Goal: Task Accomplishment & Management: Manage account settings

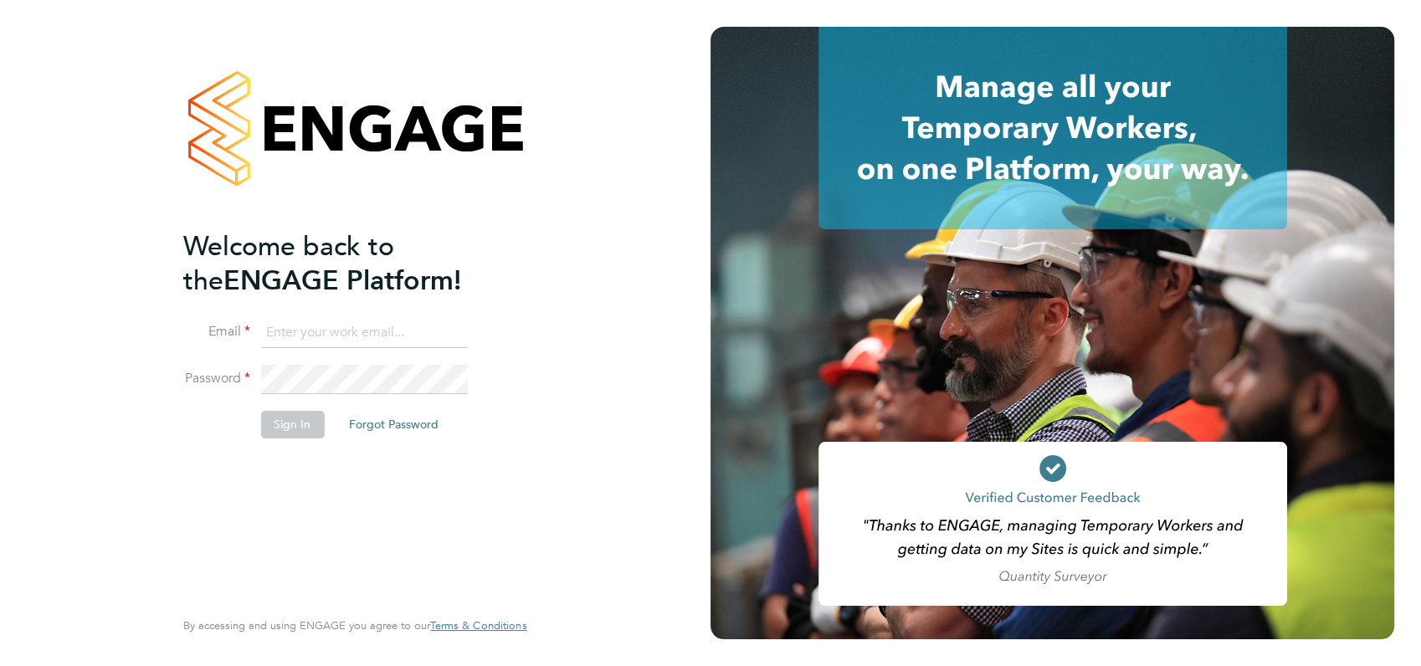
type input "[PERSON_NAME][EMAIL_ADDRESS][DOMAIN_NAME]"
click at [373, 455] on div "Welcome back to the ENGAGE Platform! Email [PERSON_NAME][EMAIL_ADDRESS][DOMAIN_…" at bounding box center [346, 416] width 326 height 375
click at [290, 423] on button "Sign In" at bounding box center [292, 424] width 64 height 27
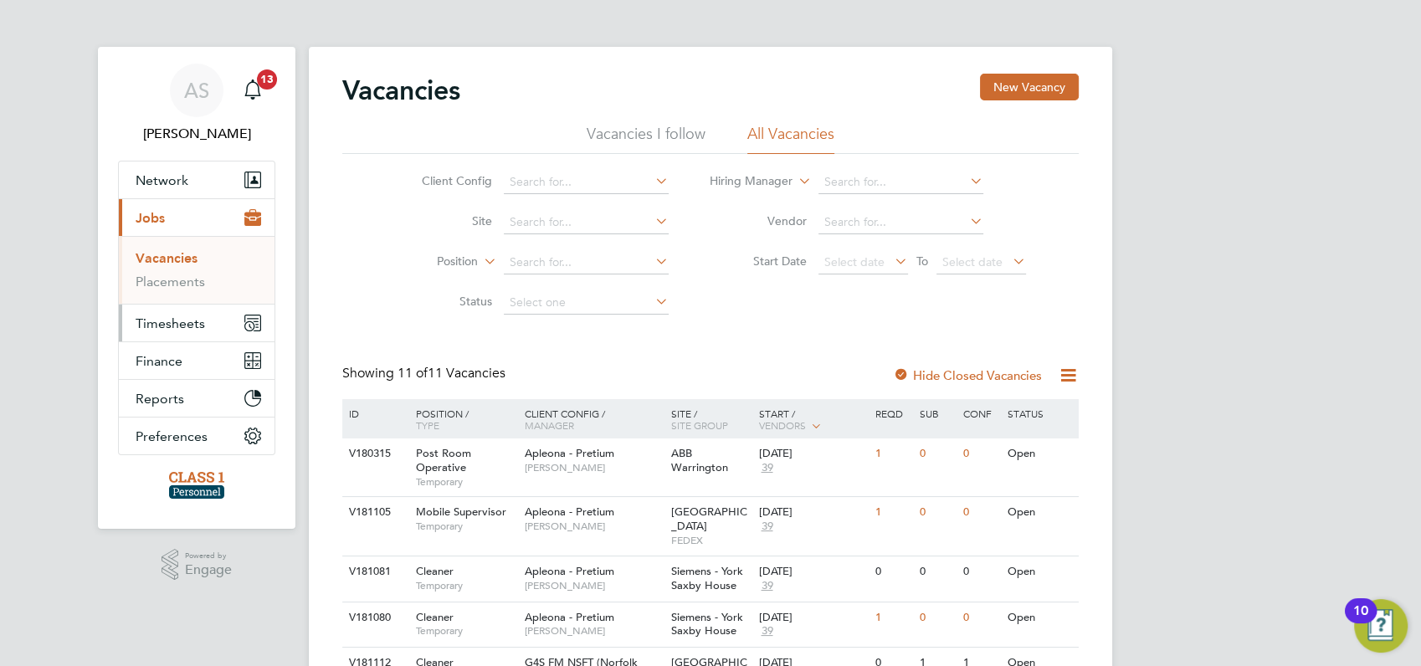
click at [156, 321] on span "Timesheets" at bounding box center [170, 324] width 69 height 16
click at [164, 298] on link "Timesheets" at bounding box center [170, 296] width 69 height 16
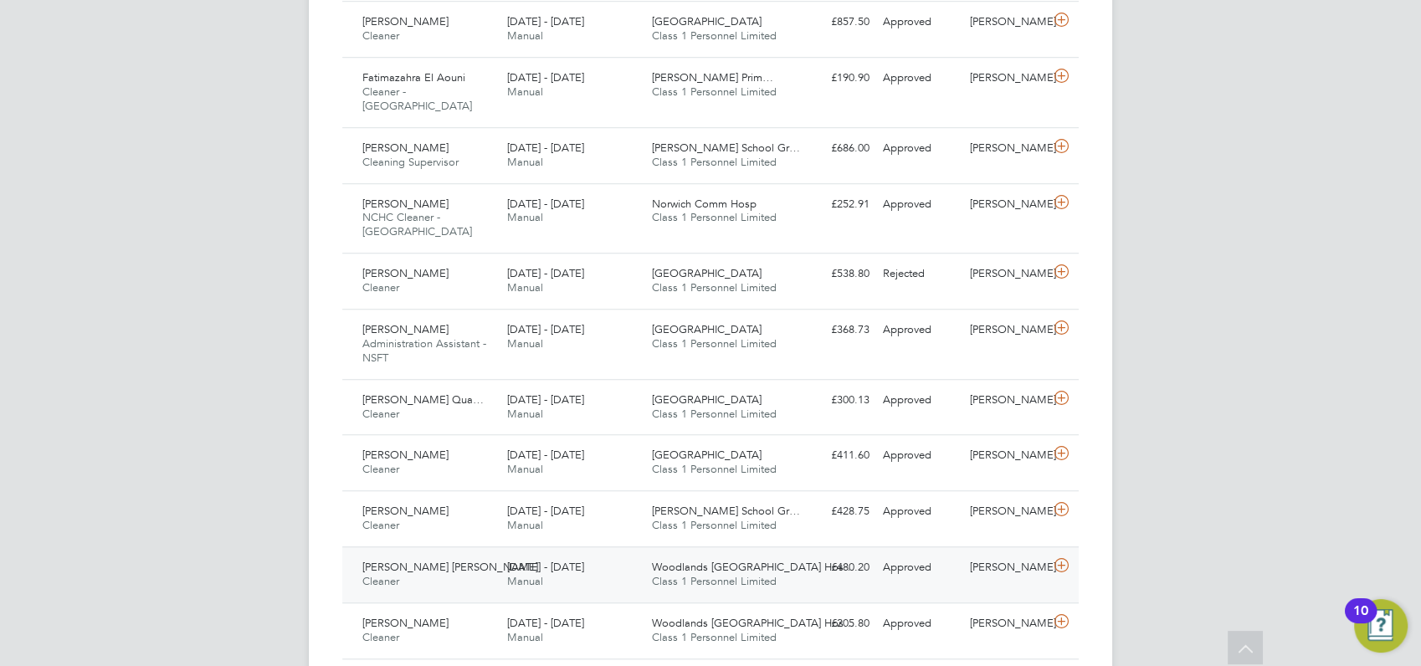
click at [418, 560] on span "Maria Mendes De Pina" at bounding box center [450, 567] width 176 height 14
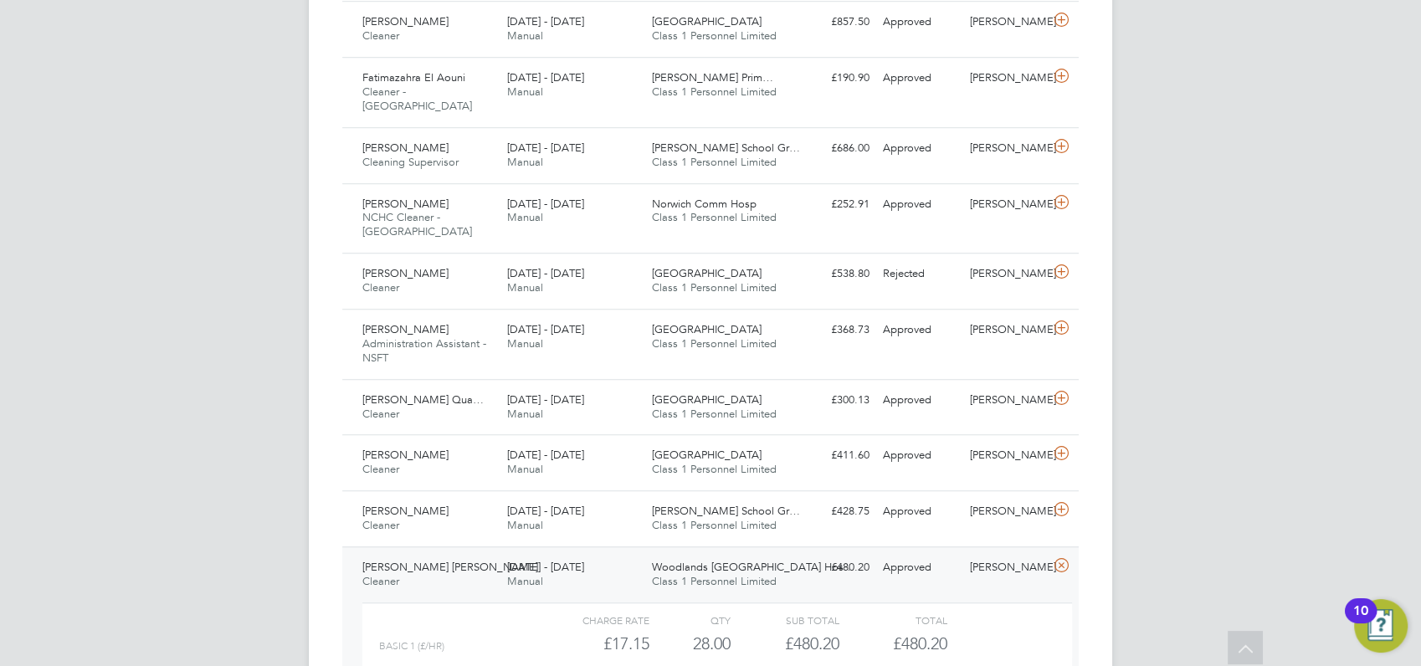
click at [1172, 564] on div "AS Angela Sabaroche Notifications 13 Applications: Network Businesses Sites Wor…" at bounding box center [710, 16] width 1421 height 2486
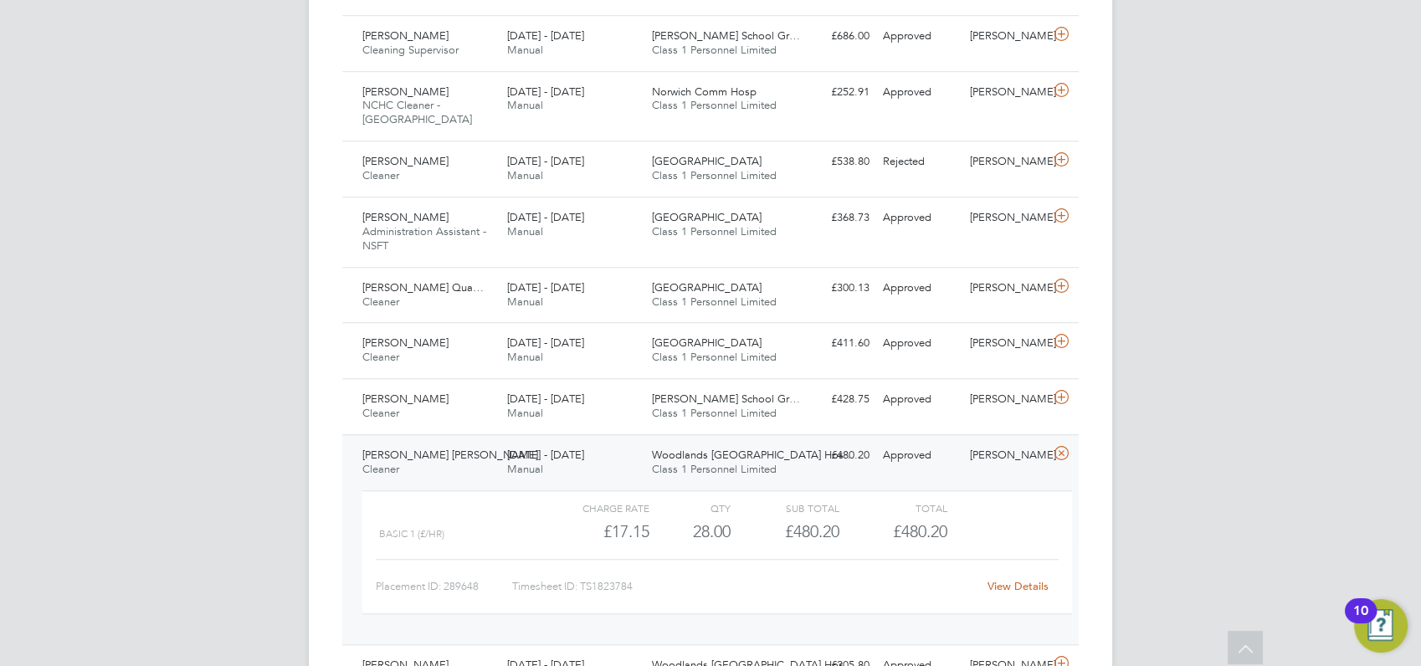
click at [1013, 579] on link "View Details" at bounding box center [1018, 586] width 61 height 14
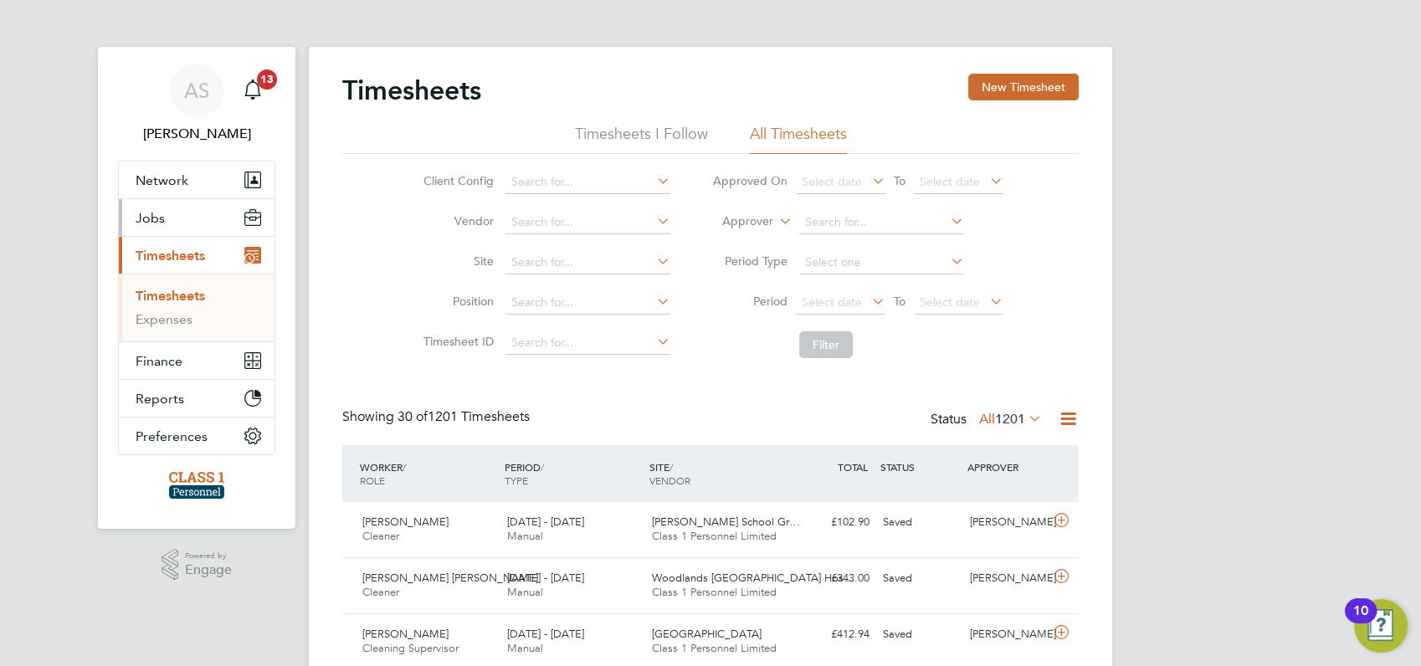
click at [141, 222] on span "Jobs" at bounding box center [150, 218] width 29 height 16
click at [159, 254] on link "Vacancies" at bounding box center [165, 258] width 59 height 16
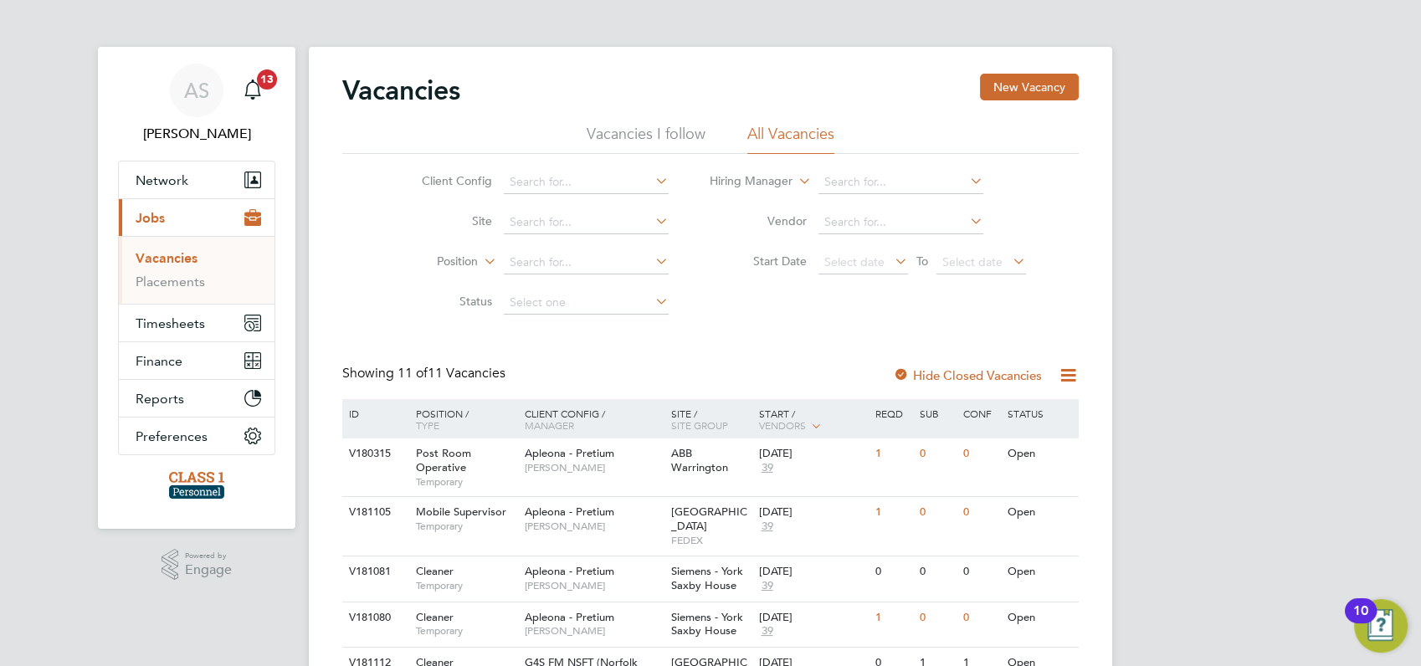
click at [1217, 361] on div "AS Angela Sabaroche Notifications 13 Applications: Network Businesses Sites Wor…" at bounding box center [710, 622] width 1421 height 1244
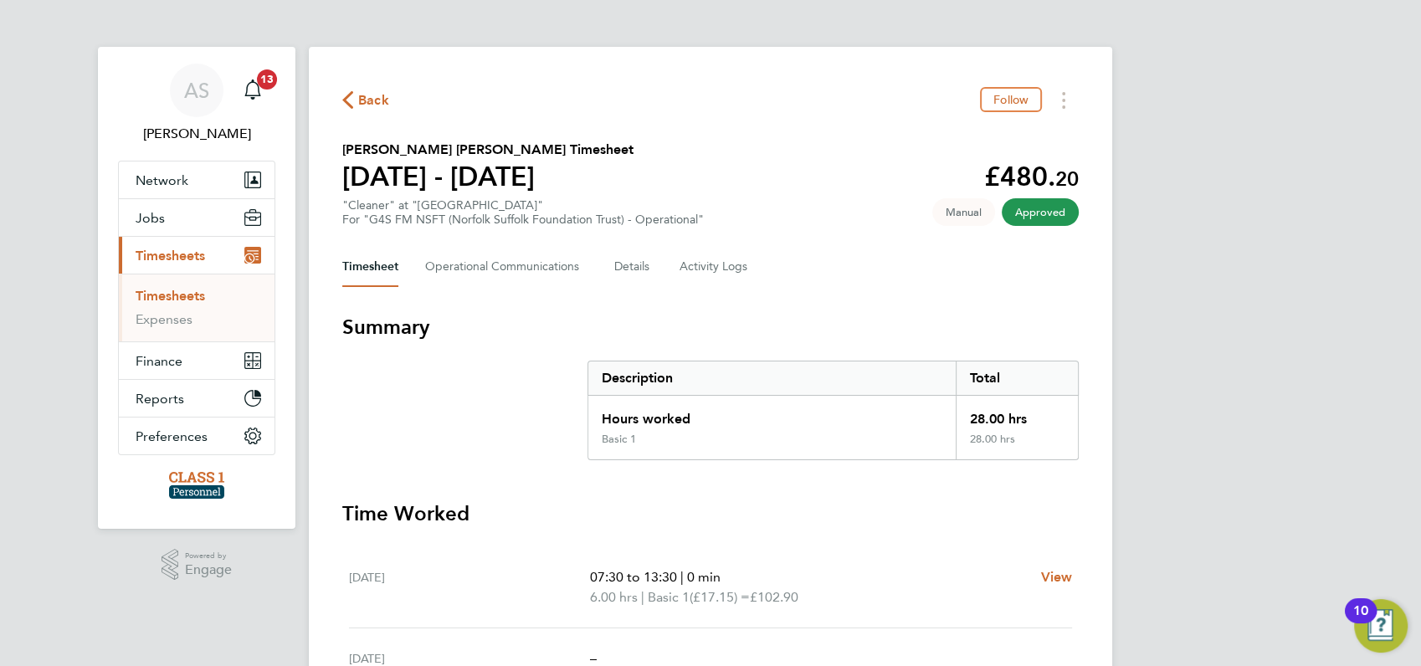
click at [1238, 438] on div "AS Angela Sabaroche Notifications 13 Applications: Network Businesses Sites Wor…" at bounding box center [710, 581] width 1421 height 1162
click at [370, 96] on span "Back" at bounding box center [373, 100] width 31 height 20
